Goal: Information Seeking & Learning: Learn about a topic

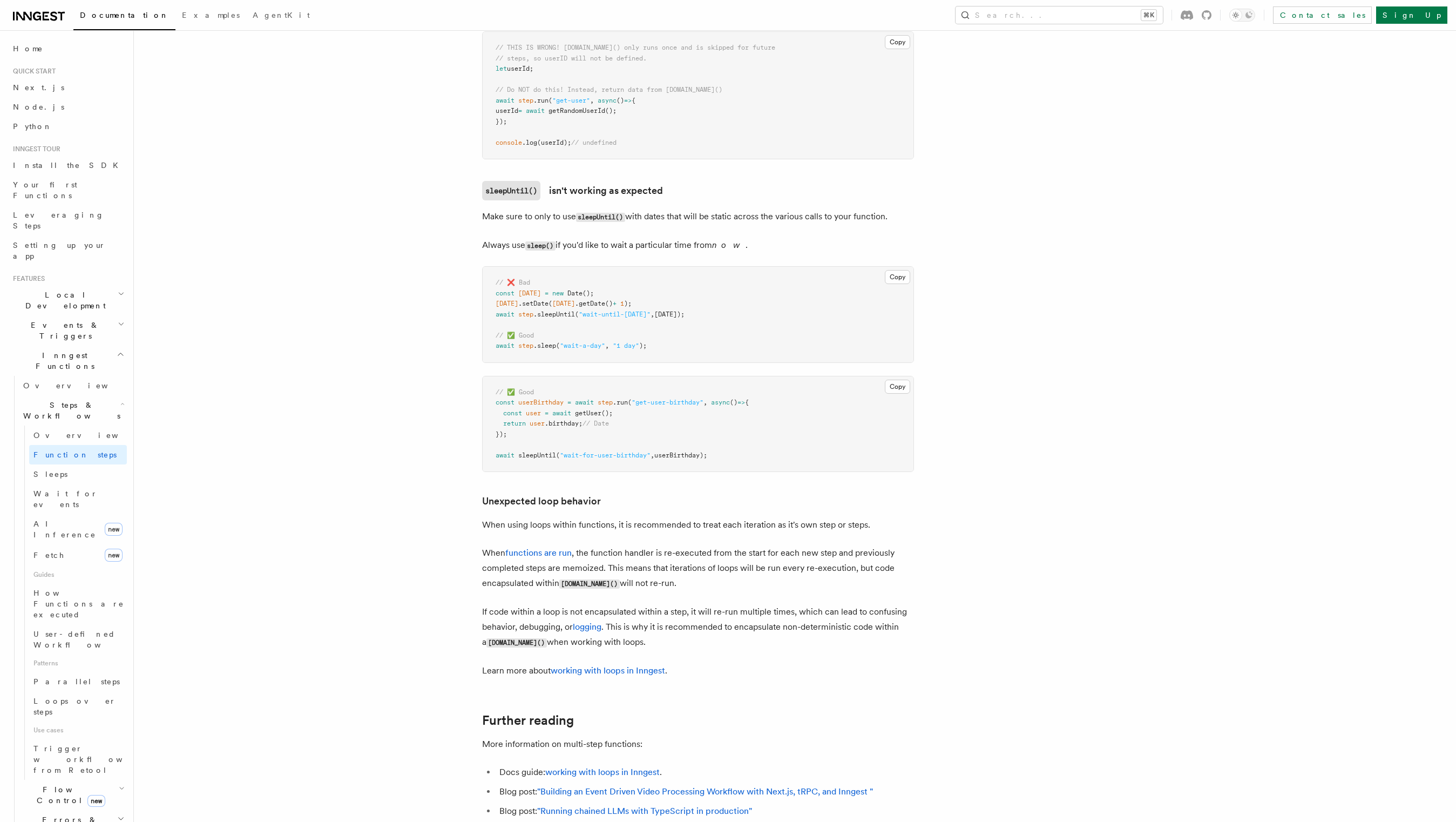
scroll to position [3202, 0]
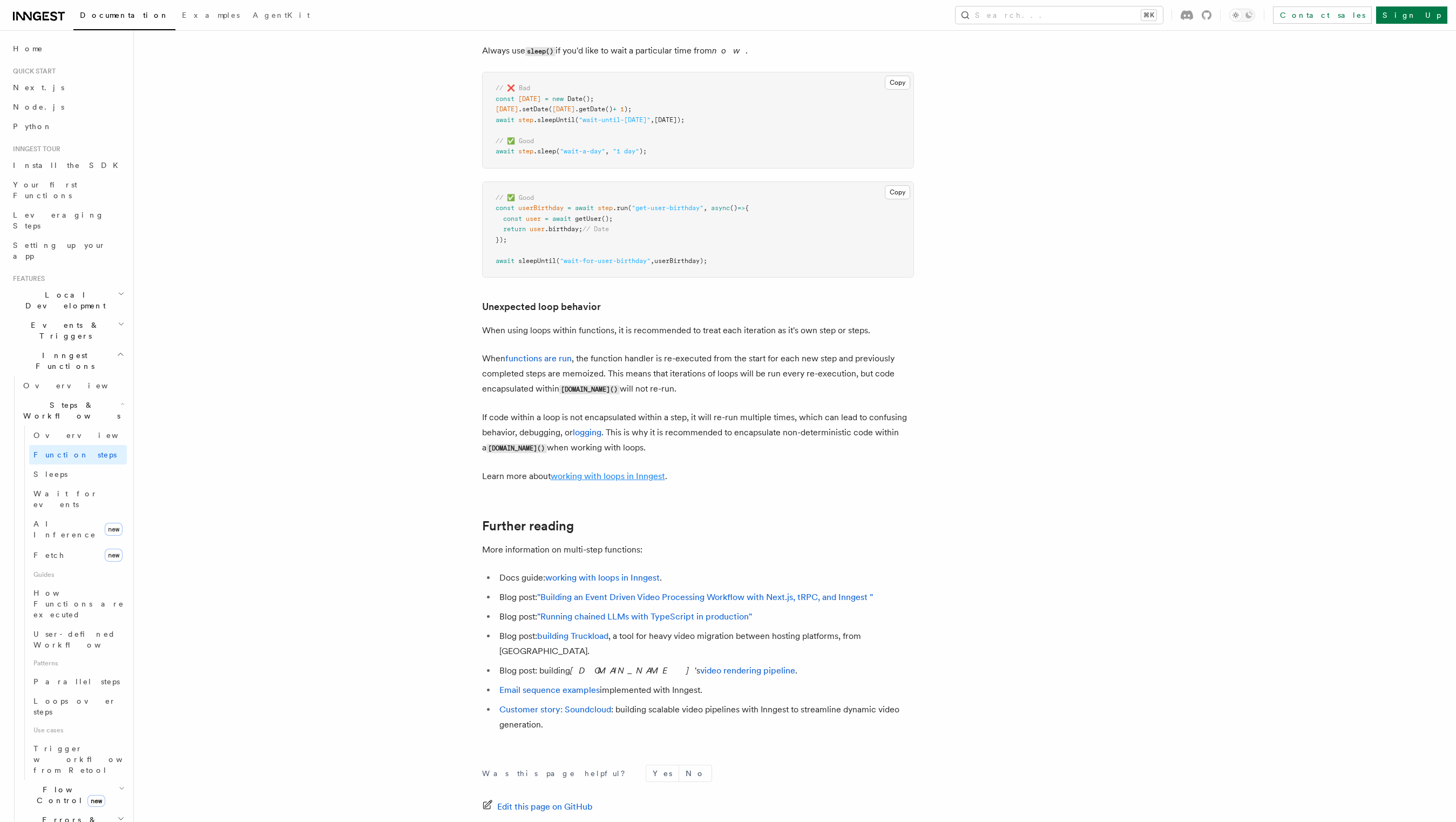
click at [625, 481] on link "working with loops in Inngest" at bounding box center [608, 476] width 115 height 10
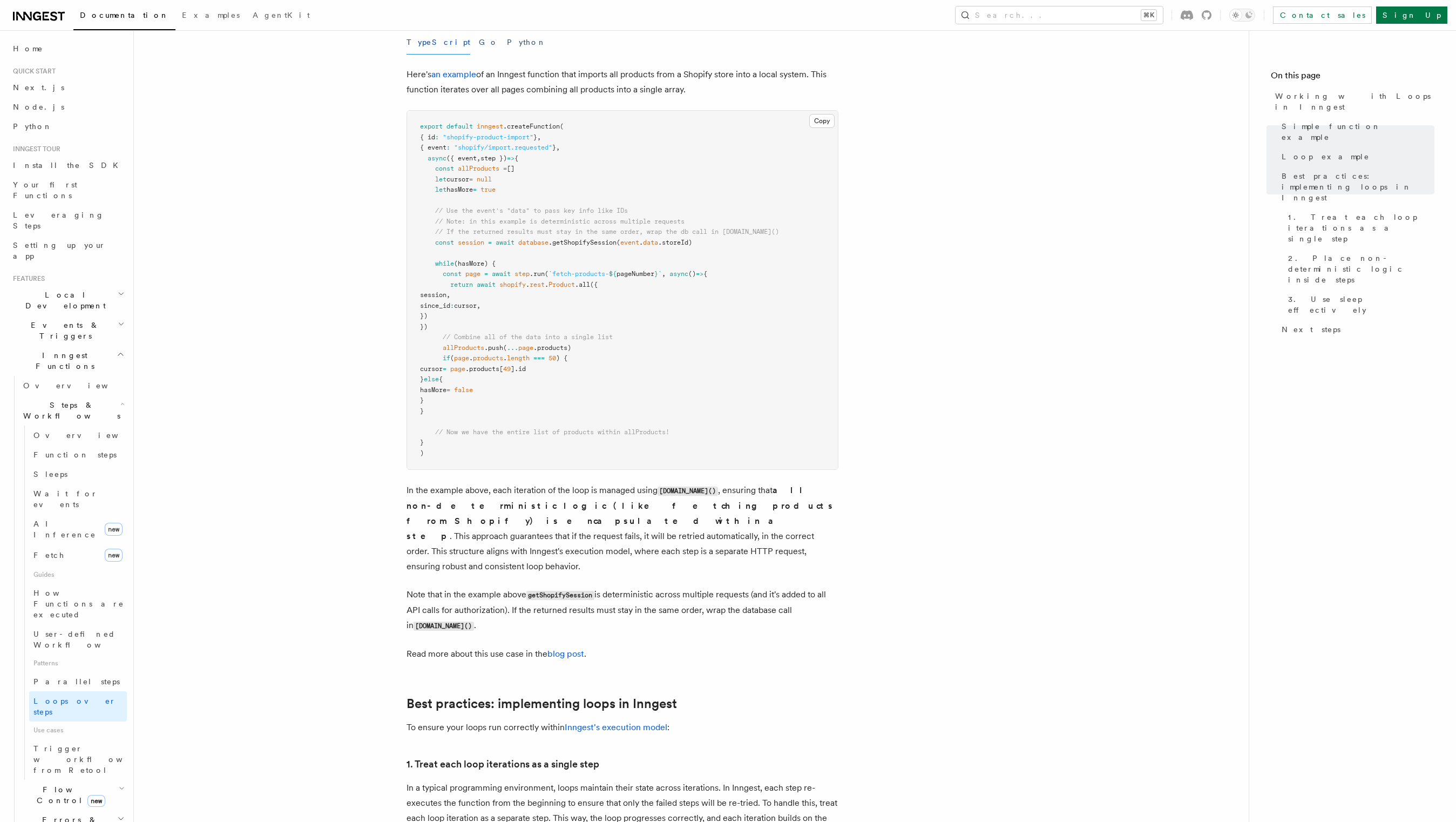
scroll to position [1059, 0]
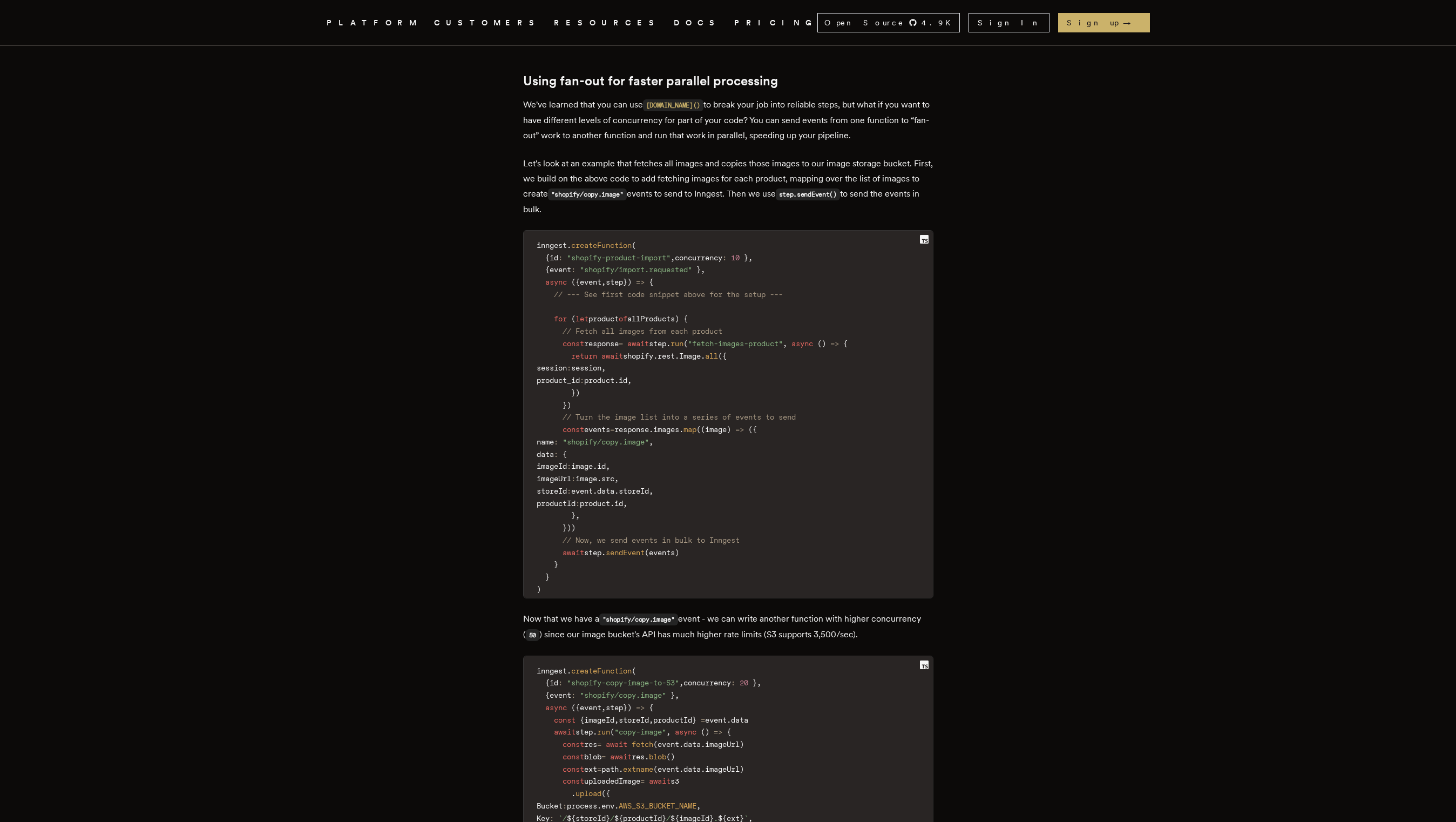
scroll to position [3017, 0]
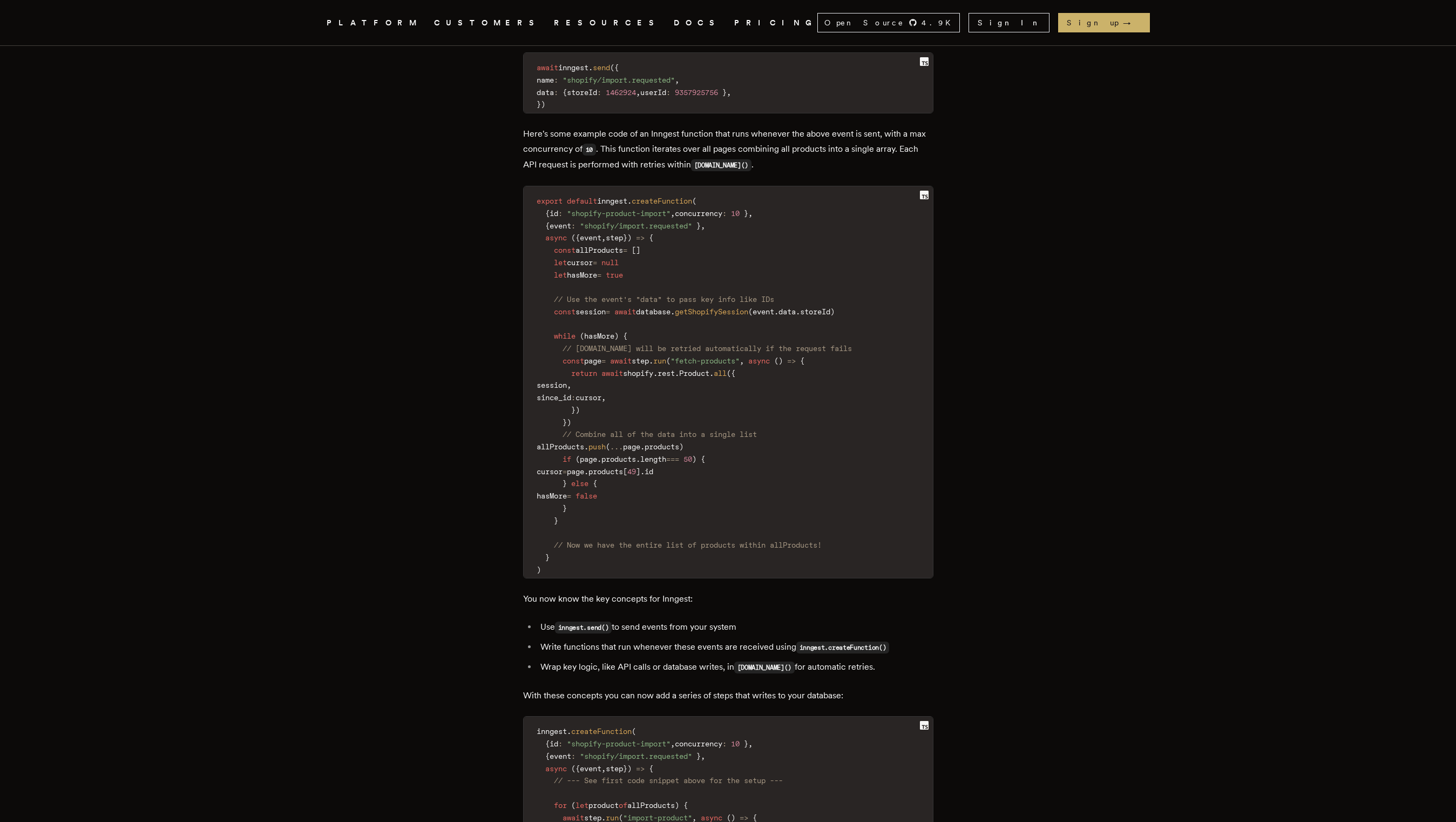
scroll to position [1654, 0]
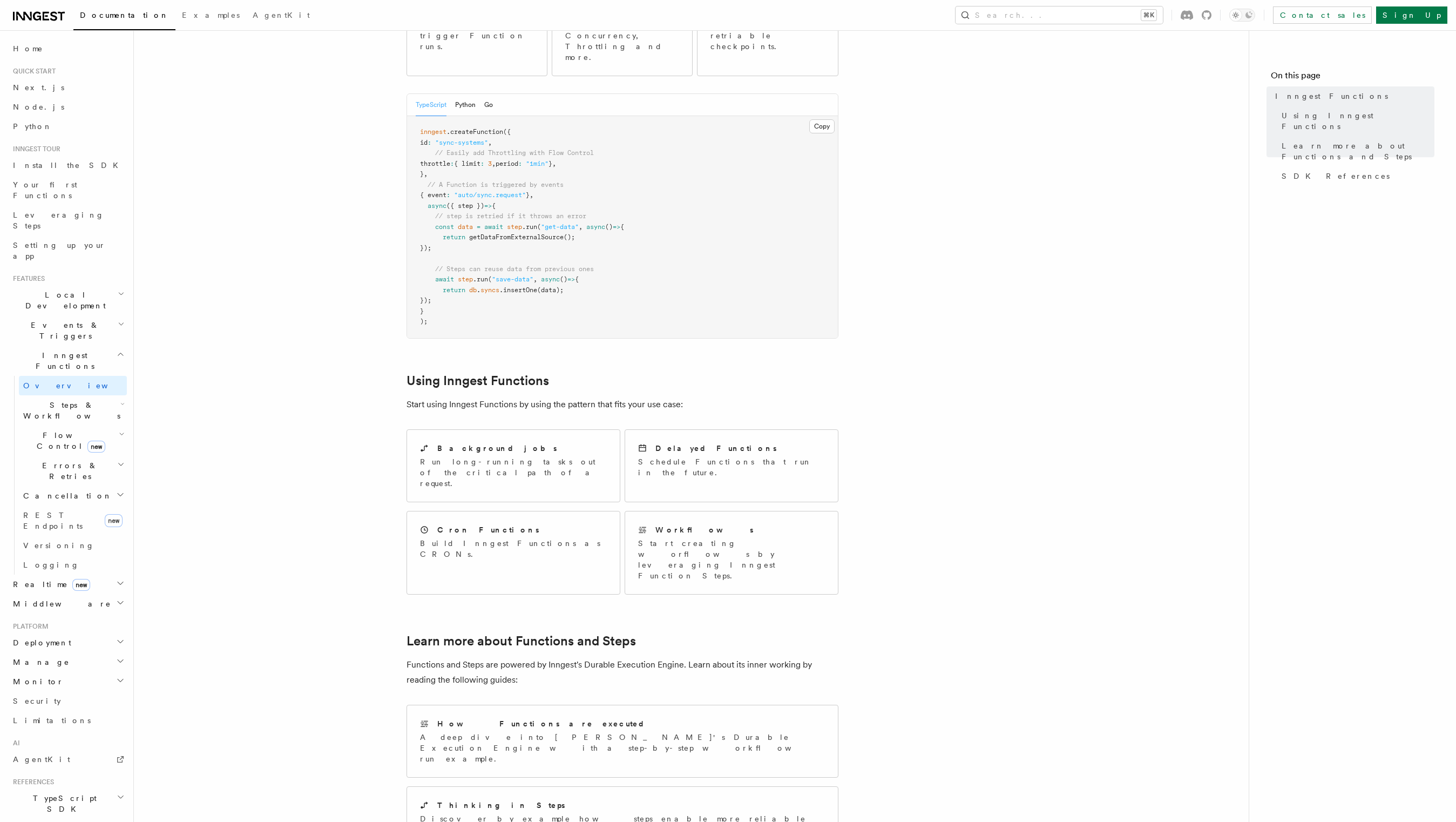
scroll to position [281, 0]
